Goal: Task Accomplishment & Management: Complete application form

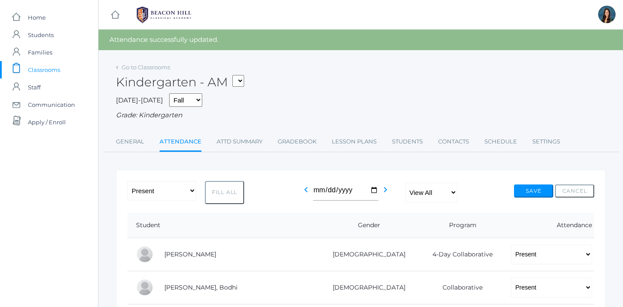
click at [241, 84] on select "*KIND - Kindergarten AM *KIND - Kindergarten PM" at bounding box center [238, 81] width 12 height 12
select select "2131"
click at [235, 75] on select "*KIND - Kindergarten AM *KIND - Kindergarten PM" at bounding box center [238, 81] width 12 height 12
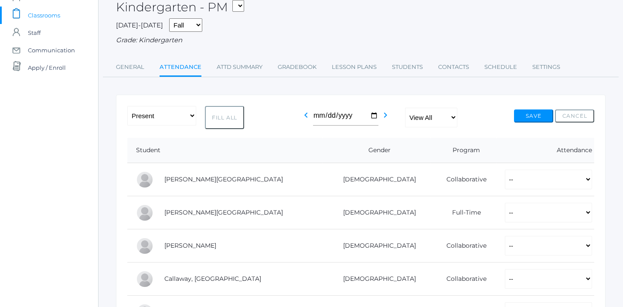
scroll to position [112, 0]
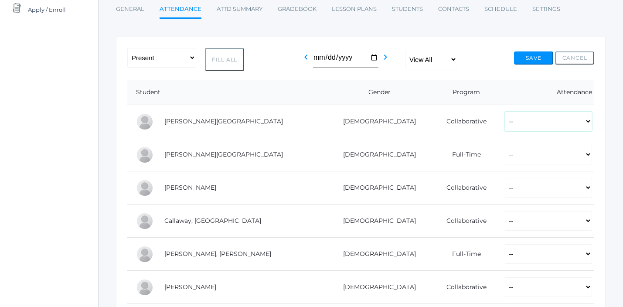
click at [523, 126] on select "-- Present Present-At-Home Tardy Excused Tardy Unexcused Absent Excused Absent …" at bounding box center [548, 122] width 87 height 20
select select "P"
click at [505, 112] on select "-- Present Present-At-Home Tardy Excused Tardy Unexcused Absent Excused Absent …" at bounding box center [548, 122] width 87 height 20
click at [522, 157] on select "-- Present Present-At-Home Tardy Excused Tardy Unexcused Absent Excused Absent …" at bounding box center [548, 155] width 87 height 20
select select "P"
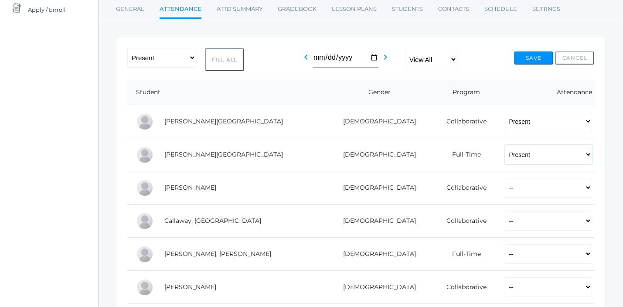
click at [505, 145] on select "-- Present Present-At-Home Tardy Excused Tardy Unexcused Absent Excused Absent …" at bounding box center [548, 155] width 87 height 20
click at [517, 188] on select "-- Present Present-At-Home Tardy Excused Tardy Unexcused Absent Excused Absent …" at bounding box center [548, 188] width 87 height 20
select select "P"
click at [505, 178] on select "-- Present Present-At-Home Tardy Excused Tardy Unexcused Absent Excused Absent …" at bounding box center [548, 188] width 87 height 20
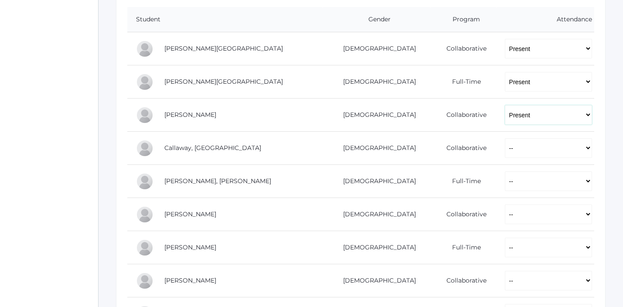
scroll to position [201, 0]
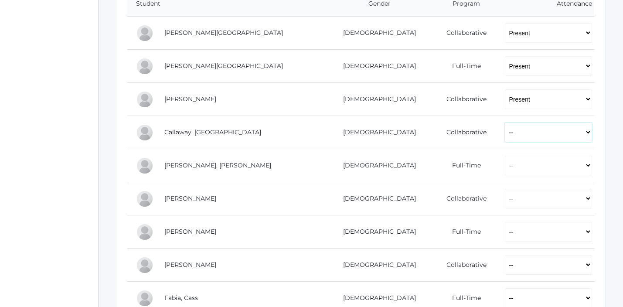
click at [505, 139] on select "-- Present Present-At-Home Tardy Excused Tardy Unexcused Absent Excused Absent …" at bounding box center [548, 132] width 87 height 20
select select "P"
click at [505, 122] on select "-- Present Present-At-Home Tardy Excused Tardy Unexcused Absent Excused Absent …" at bounding box center [548, 132] width 87 height 20
click at [505, 158] on select "-- Present Present-At-Home Tardy Excused Tardy Unexcused Absent Excused Absent …" at bounding box center [548, 166] width 87 height 20
select select "P"
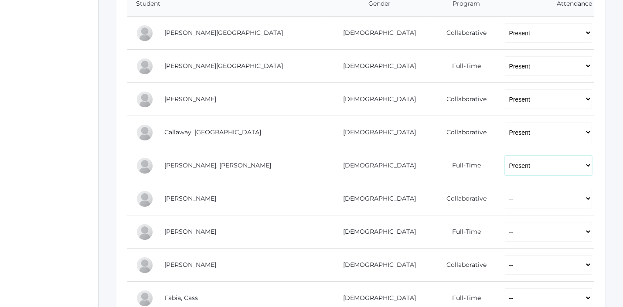
click at [505, 156] on select "-- Present Present-At-Home Tardy Excused Tardy Unexcused Absent Excused Absent …" at bounding box center [548, 166] width 87 height 20
click at [505, 192] on select "-- Present Present-At-Home Tardy Excused Tardy Unexcused Absent Excused Absent …" at bounding box center [548, 199] width 87 height 20
select select "P"
click at [505, 189] on select "-- Present Present-At-Home Tardy Excused Tardy Unexcused Absent Excused Absent …" at bounding box center [548, 199] width 87 height 20
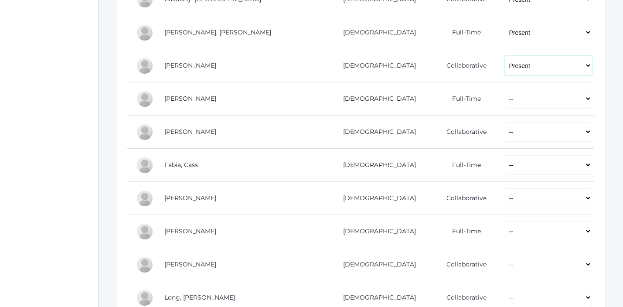
scroll to position [355, 0]
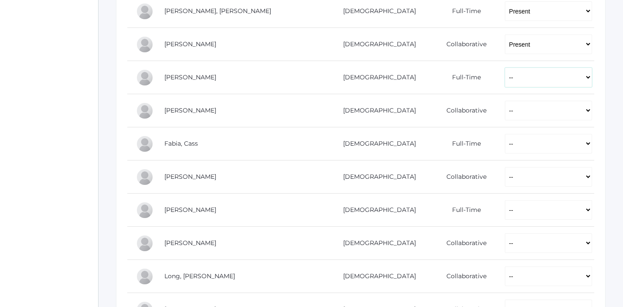
click at [505, 77] on select "-- Present Present-At-Home Tardy Excused Tardy Unexcused Absent Excused Absent …" at bounding box center [548, 78] width 87 height 20
select select "P"
click at [505, 68] on select "-- Present Present-At-Home Tardy Excused Tardy Unexcused Absent Excused Absent …" at bounding box center [548, 78] width 87 height 20
click at [505, 109] on select "-- Present Present-At-Home Tardy Excused Tardy Unexcused Absent Excused Absent …" at bounding box center [548, 111] width 87 height 20
select select "P"
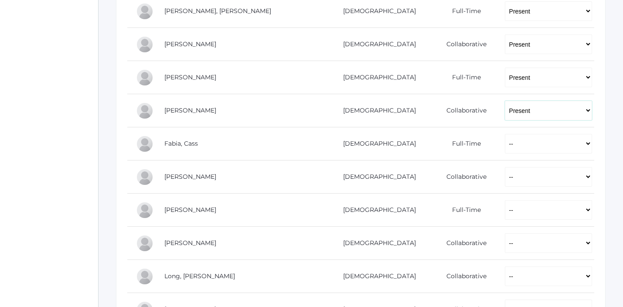
click at [505, 101] on select "-- Present Present-At-Home Tardy Excused Tardy Unexcused Absent Excused Absent …" at bounding box center [548, 111] width 87 height 20
click at [505, 142] on select "-- Present Present-At-Home Tardy Excused Tardy Unexcused Absent Excused Absent …" at bounding box center [548, 144] width 87 height 20
select select "P"
click at [505, 134] on select "-- Present Present-At-Home Tardy Excused Tardy Unexcused Absent Excused Absent …" at bounding box center [548, 144] width 87 height 20
click at [505, 180] on select "-- Present Present-At-Home Tardy Excused Tardy Unexcused Absent Excused Absent …" at bounding box center [548, 177] width 87 height 20
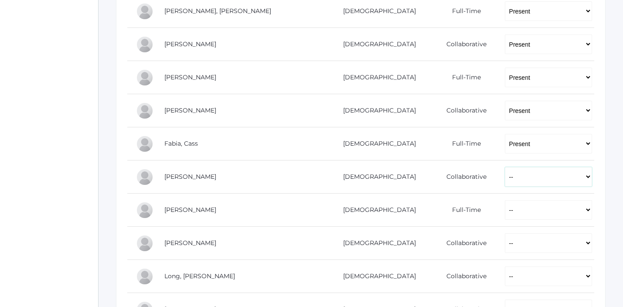
select select "P"
click at [505, 167] on select "-- Present Present-At-Home Tardy Excused Tardy Unexcused Absent Excused Absent …" at bounding box center [548, 177] width 87 height 20
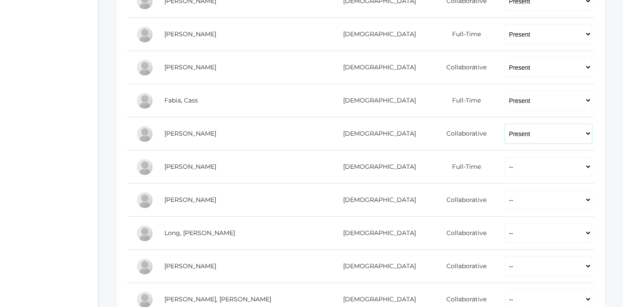
scroll to position [399, 0]
click at [505, 166] on select "-- Present Present-At-Home Tardy Excused Tardy Unexcused Absent Excused Absent …" at bounding box center [548, 166] width 87 height 20
select select "P"
click at [505, 156] on select "-- Present Present-At-Home Tardy Excused Tardy Unexcused Absent Excused Absent …" at bounding box center [548, 166] width 87 height 20
click at [505, 201] on select "-- Present Present-At-Home Tardy Excused Tardy Unexcused Absent Excused Absent …" at bounding box center [548, 199] width 87 height 20
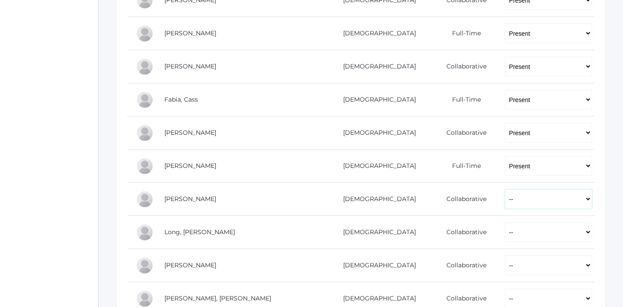
select select "P"
click at [505, 189] on select "-- Present Present-At-Home Tardy Excused Tardy Unexcused Absent Excused Absent …" at bounding box center [548, 199] width 87 height 20
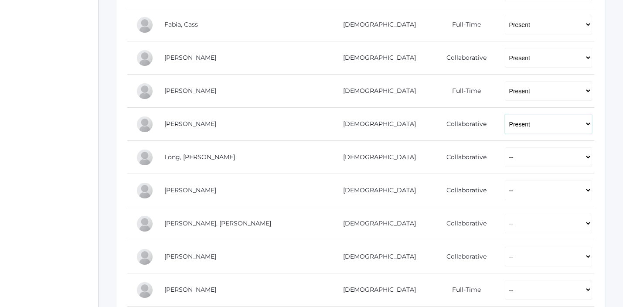
scroll to position [476, 0]
click at [505, 158] on select "-- Present Present-At-Home Tardy Excused Tardy Unexcused Absent Excused Absent …" at bounding box center [548, 156] width 87 height 20
select select "P"
click at [505, 146] on select "-- Present Present-At-Home Tardy Excused Tardy Unexcused Absent Excused Absent …" at bounding box center [548, 156] width 87 height 20
click at [505, 185] on select "-- Present Present-At-Home Tardy Excused Tardy Unexcused Absent Excused Absent …" at bounding box center [548, 189] width 87 height 20
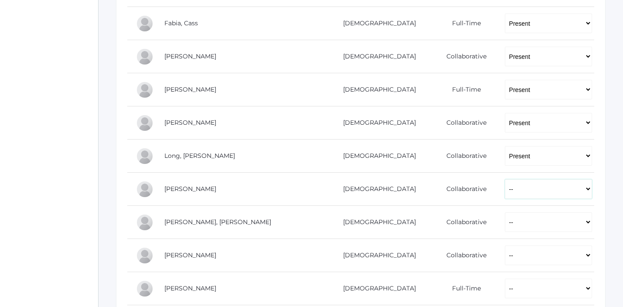
select select "P"
click at [505, 179] on select "-- Present Present-At-Home Tardy Excused Tardy Unexcused Absent Excused Absent …" at bounding box center [548, 189] width 87 height 20
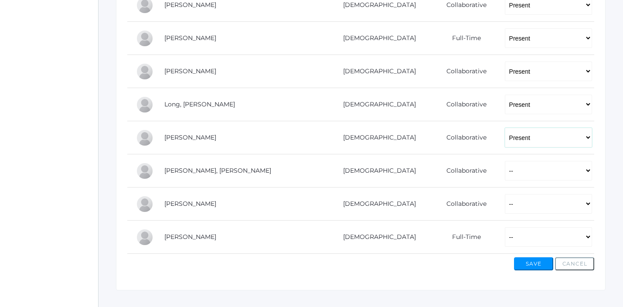
scroll to position [542, 0]
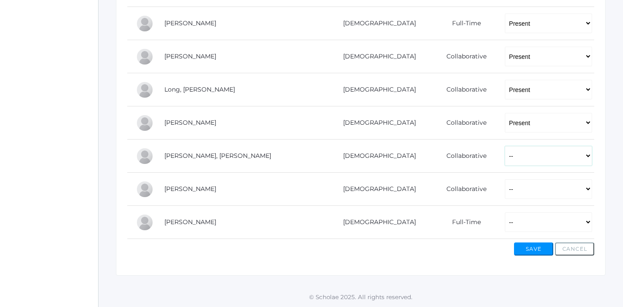
click at [505, 153] on select "-- Present Present-At-Home Tardy Excused Tardy Unexcused Absent Excused Absent …" at bounding box center [548, 156] width 87 height 20
select select "P"
click at [505, 146] on select "-- Present Present-At-Home Tardy Excused Tardy Unexcused Absent Excused Absent …" at bounding box center [548, 156] width 87 height 20
click at [505, 194] on select "-- Present Present-At-Home Tardy Excused Tardy Unexcused Absent Excused Absent …" at bounding box center [548, 189] width 87 height 20
select select "P"
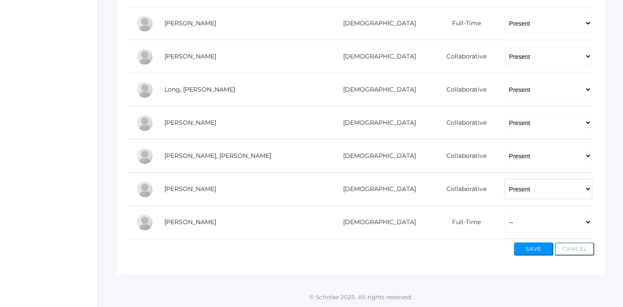
click at [505, 179] on select "-- Present Present-At-Home Tardy Excused Tardy Unexcused Absent Excused Absent …" at bounding box center [548, 189] width 87 height 20
click at [505, 220] on select "-- Present Present-At-Home Tardy Excused Tardy Unexcused Absent Excused Absent …" at bounding box center [548, 222] width 87 height 20
select select "P"
click at [505, 212] on select "-- Present Present-At-Home Tardy Excused Tardy Unexcused Absent Excused Absent …" at bounding box center [548, 222] width 87 height 20
click at [524, 248] on button "Save" at bounding box center [533, 248] width 39 height 13
